Goal: Find specific page/section: Find specific page/section

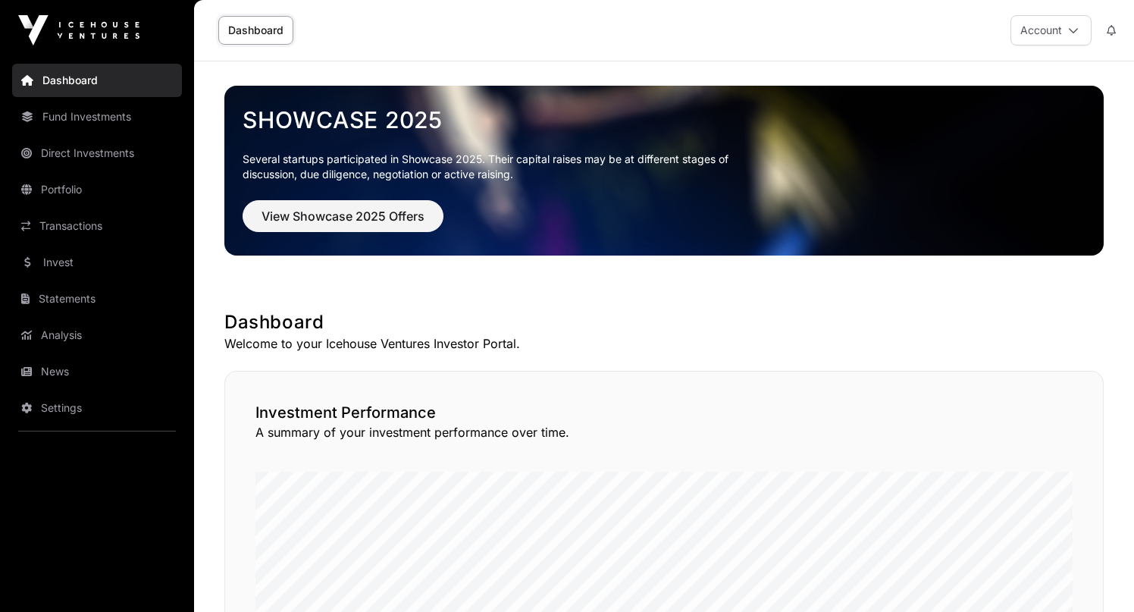
click at [121, 154] on link "Direct Investments" at bounding box center [97, 152] width 170 height 33
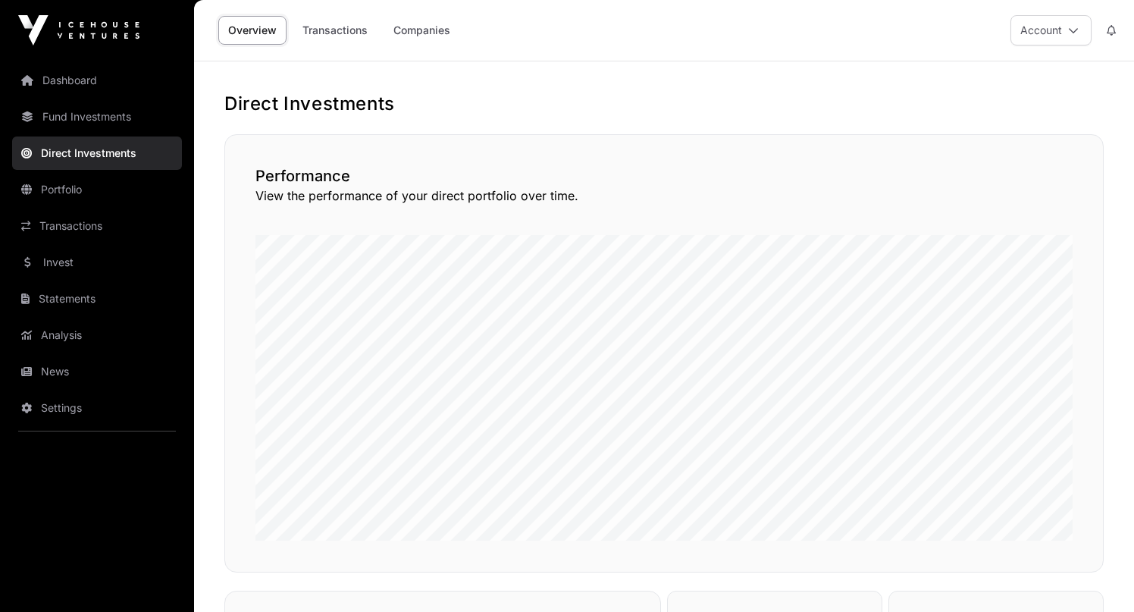
click at [63, 189] on link "Portfolio" at bounding box center [97, 189] width 170 height 33
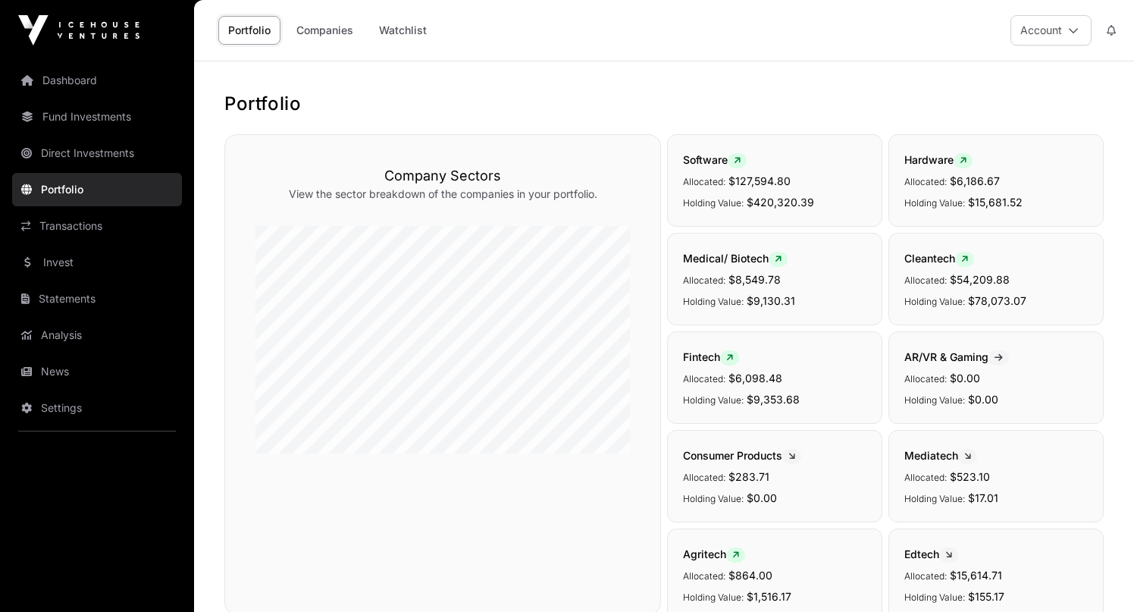
click at [318, 27] on link "Companies" at bounding box center [324, 30] width 77 height 29
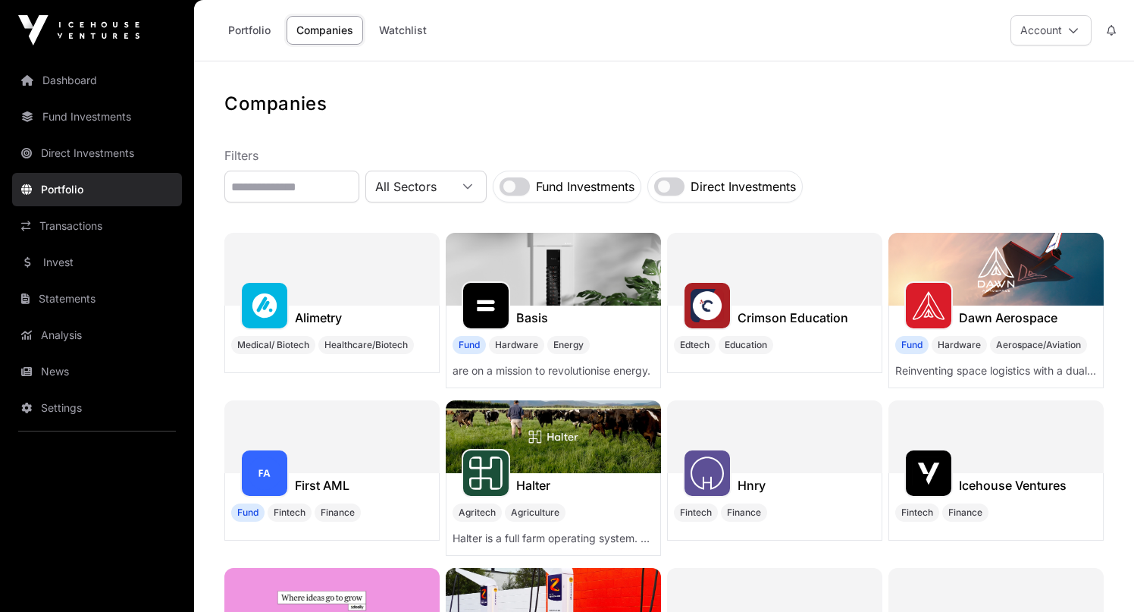
click at [244, 34] on link "Portfolio" at bounding box center [249, 30] width 62 height 29
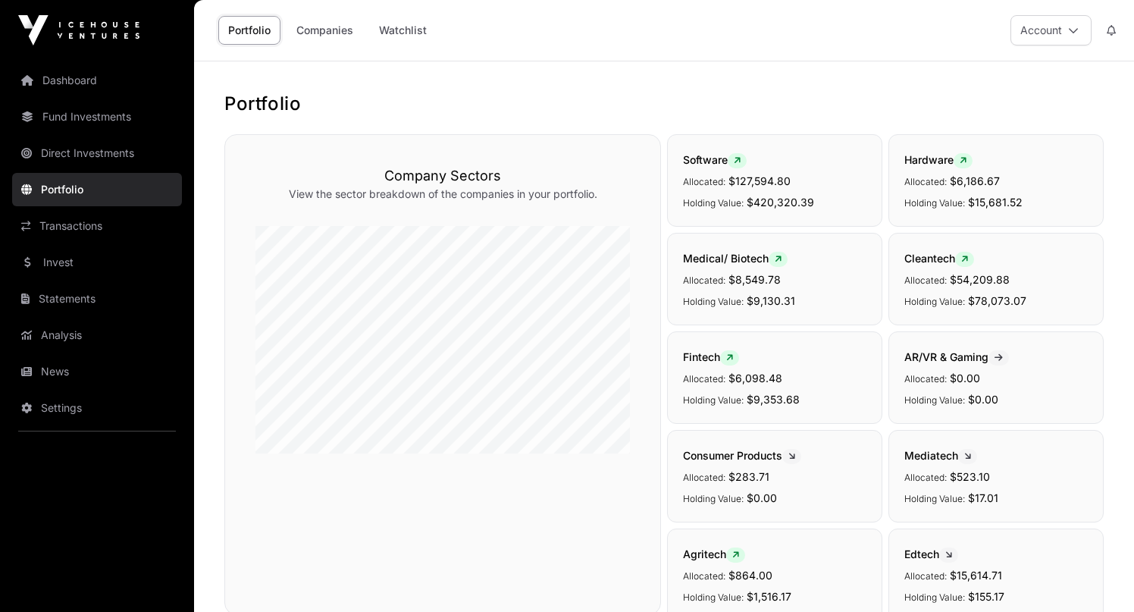
click at [86, 150] on link "Direct Investments" at bounding box center [97, 152] width 170 height 33
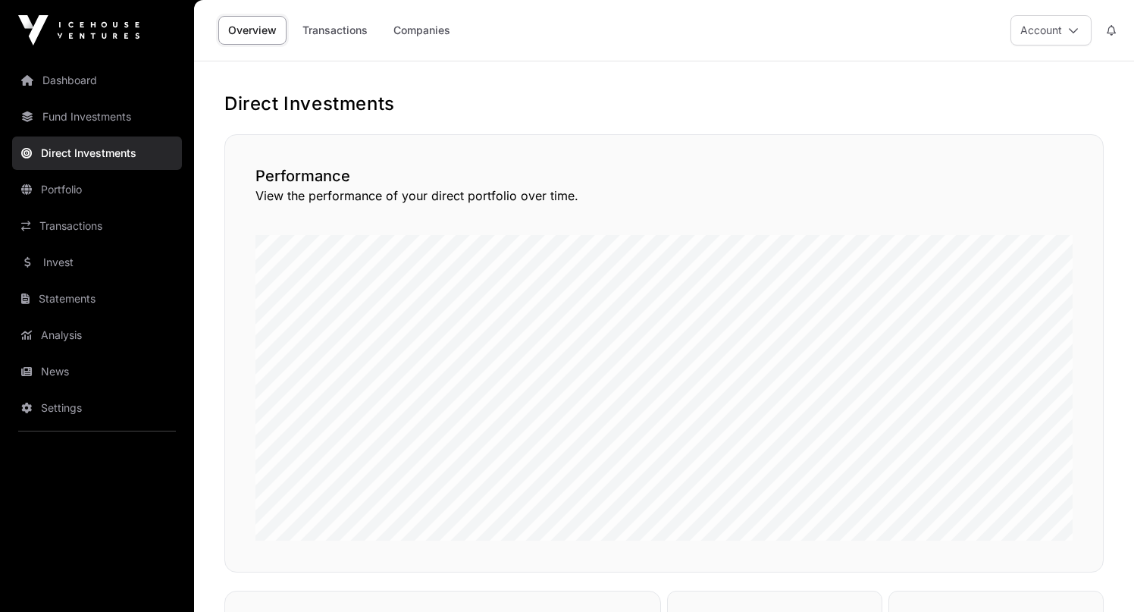
click at [424, 32] on link "Companies" at bounding box center [421, 30] width 77 height 29
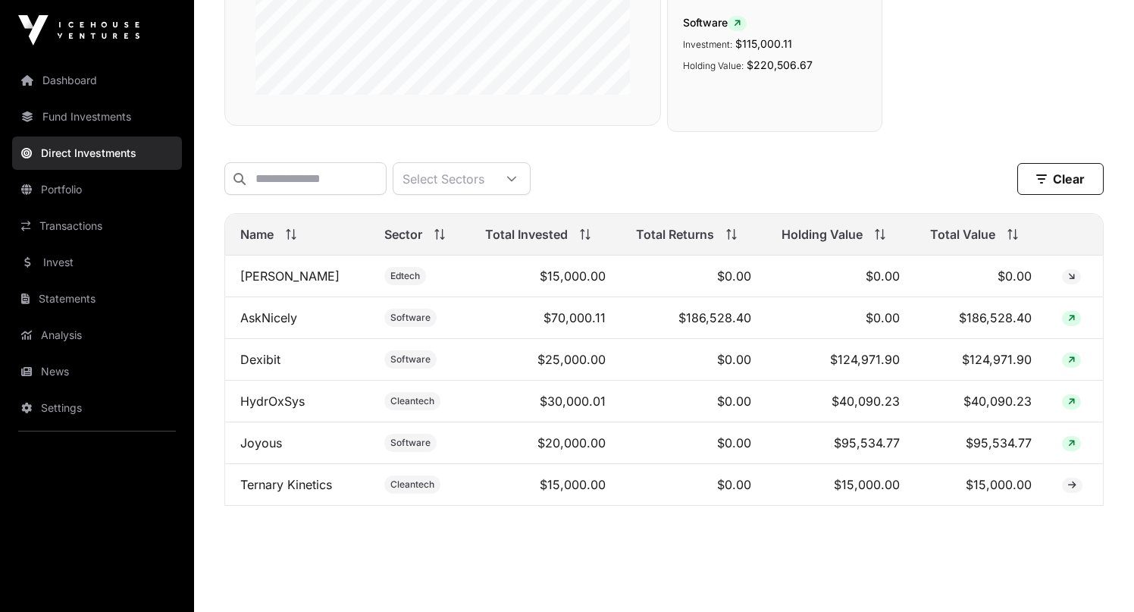
scroll to position [382, 0]
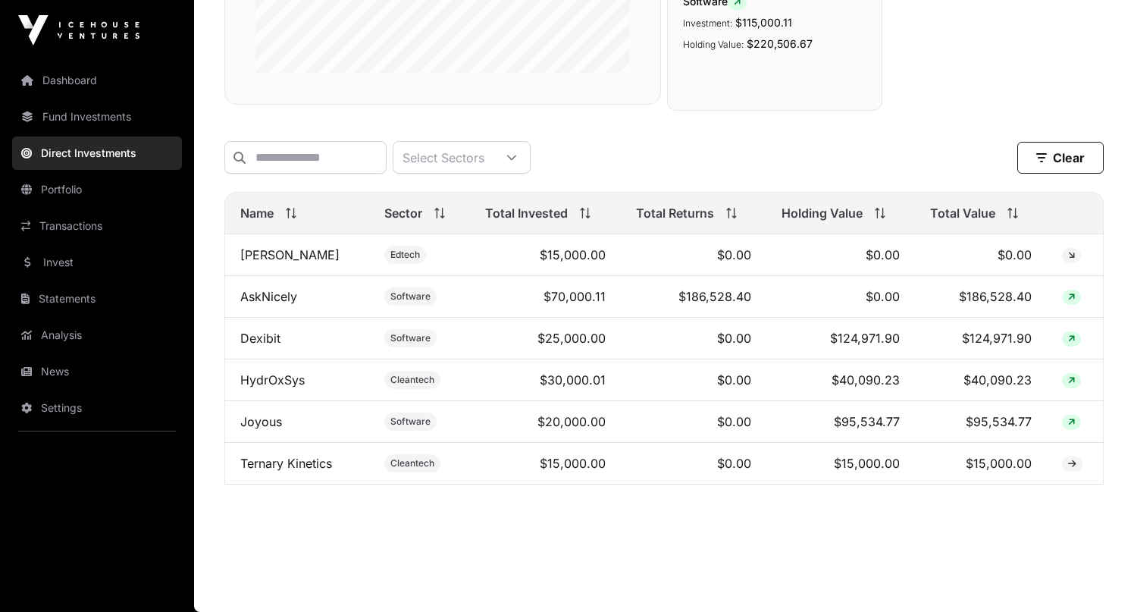
click at [274, 383] on link "HydrOxSys" at bounding box center [272, 379] width 64 height 15
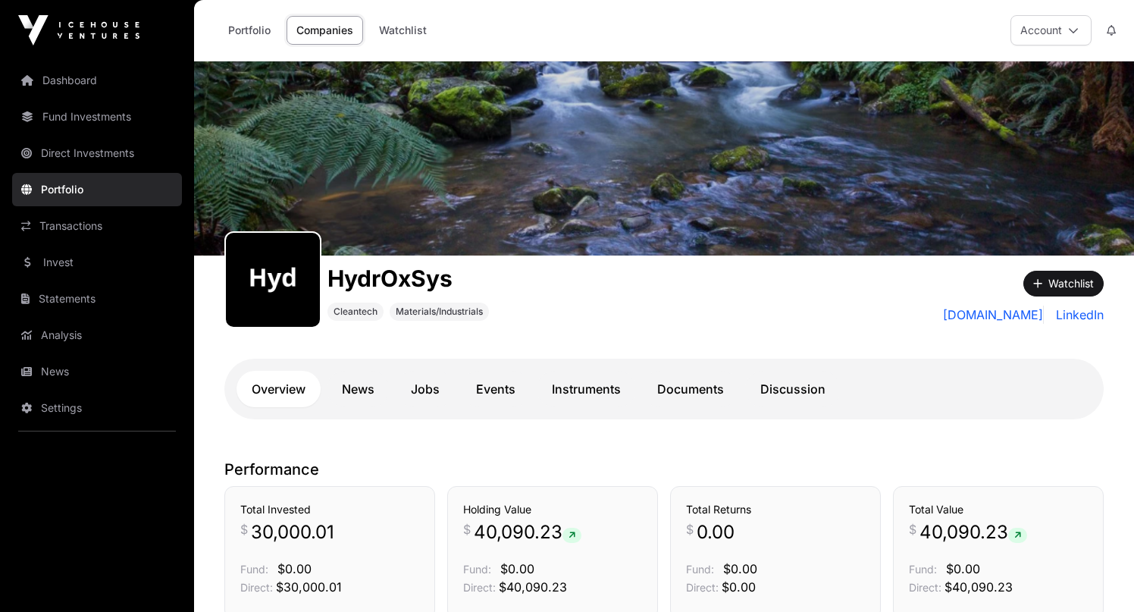
click at [704, 386] on link "Documents" at bounding box center [690, 389] width 97 height 36
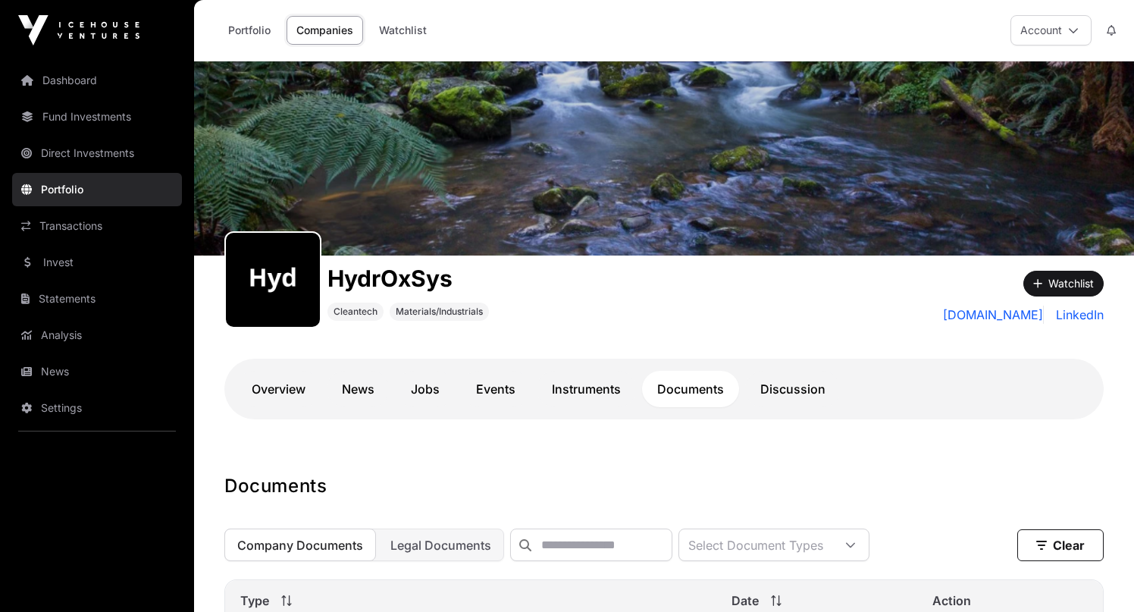
click at [288, 393] on link "Overview" at bounding box center [278, 389] width 84 height 36
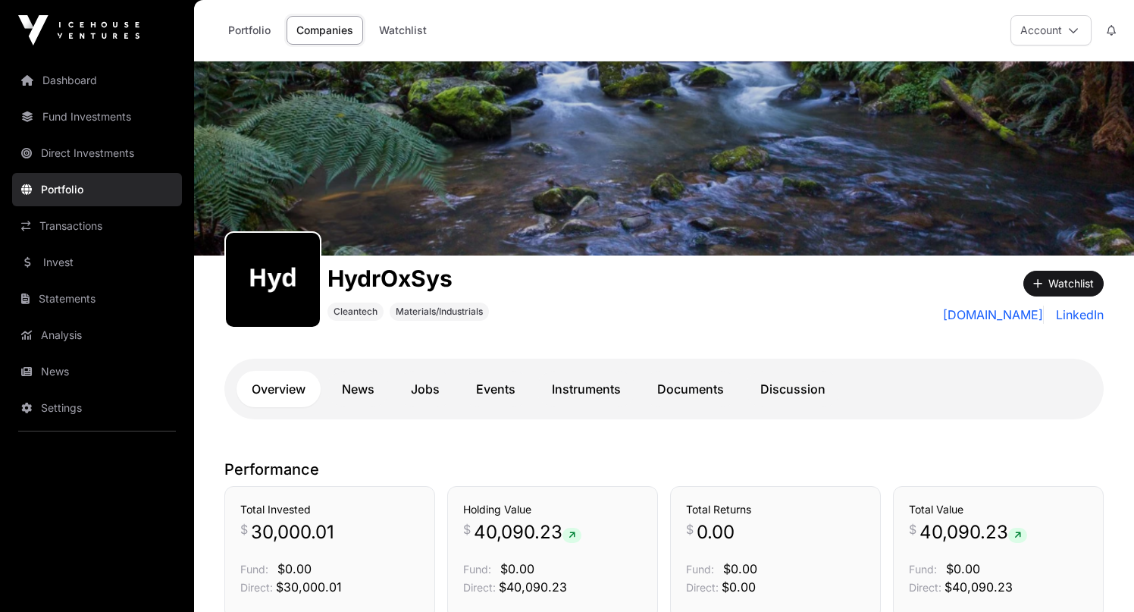
click at [82, 227] on link "Transactions" at bounding box center [97, 225] width 170 height 33
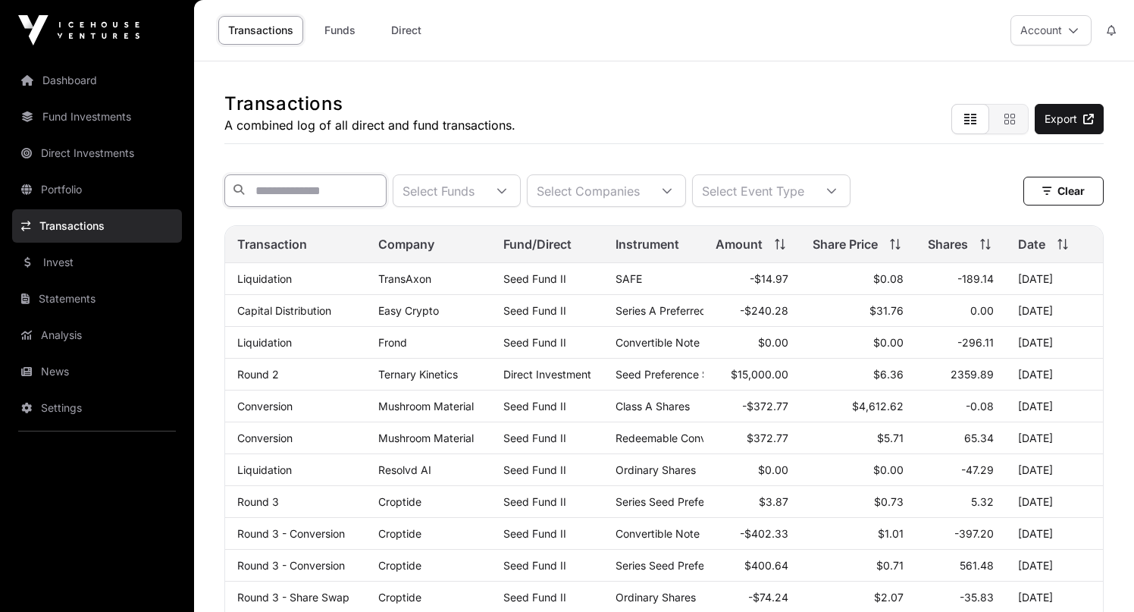
click at [337, 192] on input "text" at bounding box center [305, 190] width 162 height 33
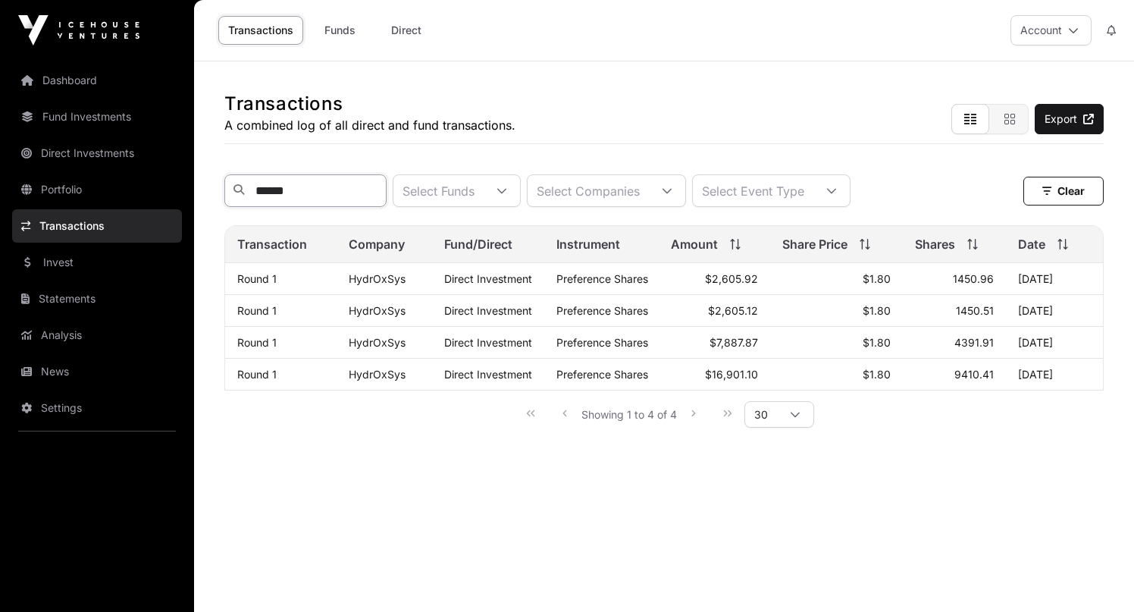
type input "******"
